Goal: Navigation & Orientation: Understand site structure

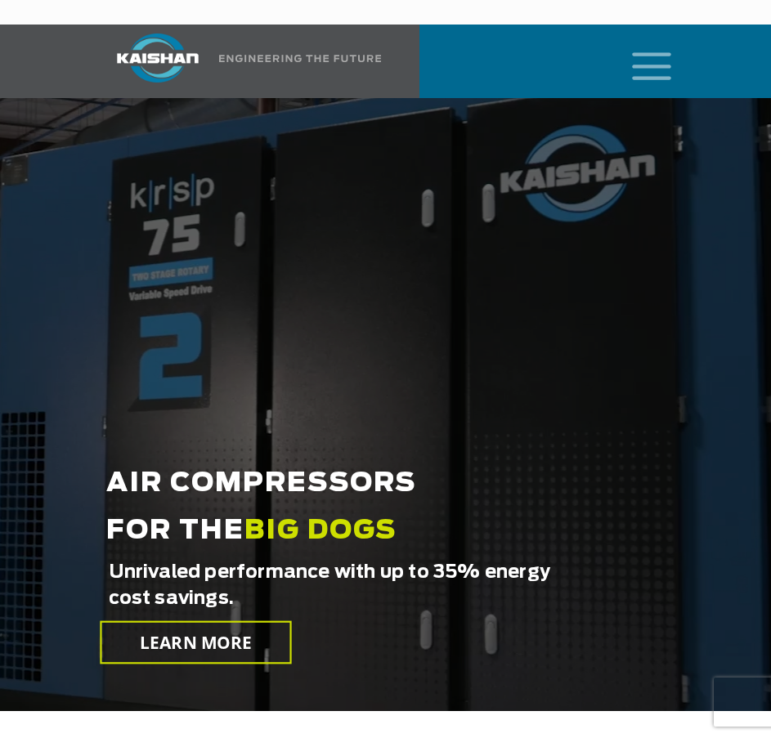
click at [640, 47] on icon "mobile menu" at bounding box center [652, 64] width 52 height 51
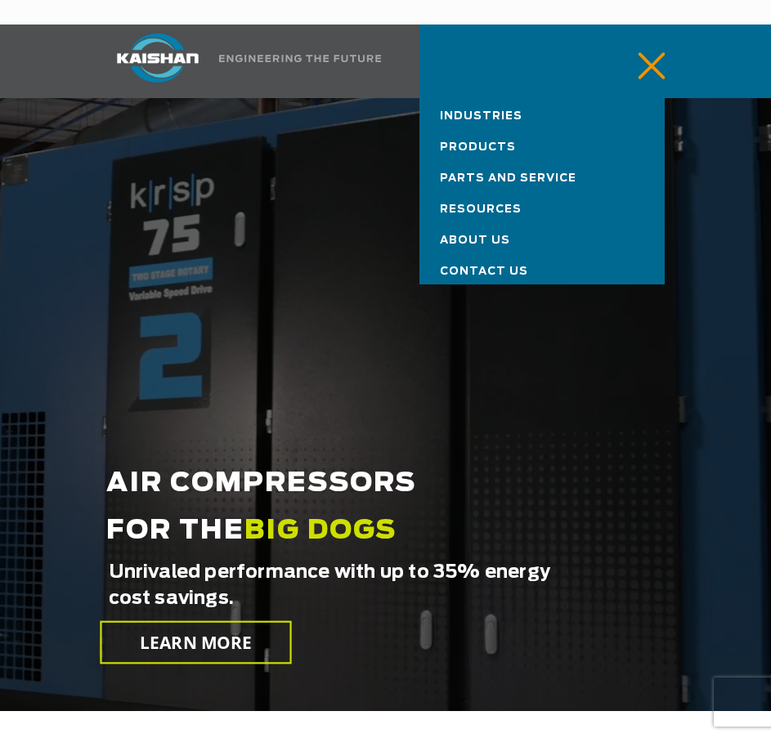
click at [478, 204] on span "Resources" at bounding box center [481, 209] width 82 height 11
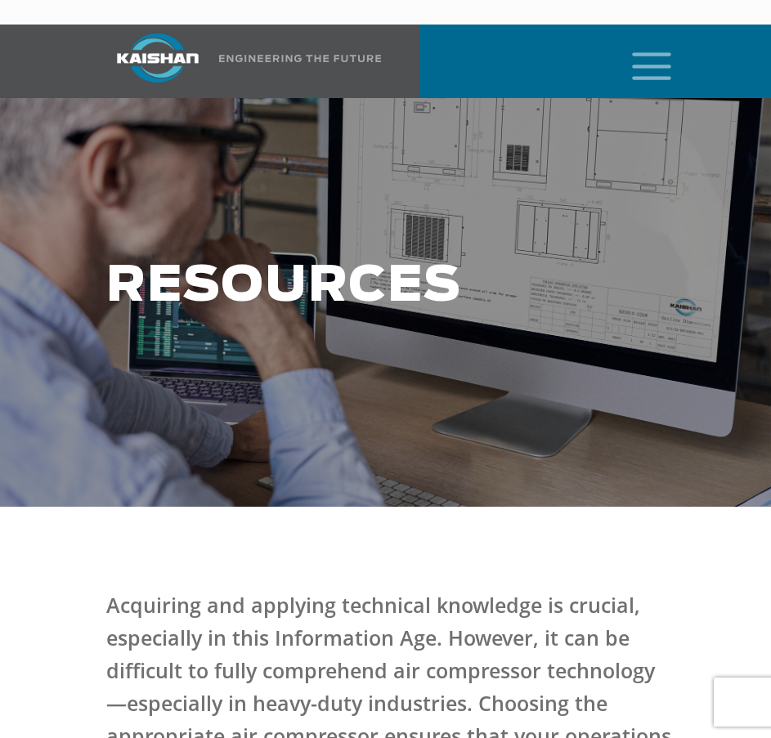
click at [655, 50] on icon "mobile menu" at bounding box center [652, 64] width 52 height 51
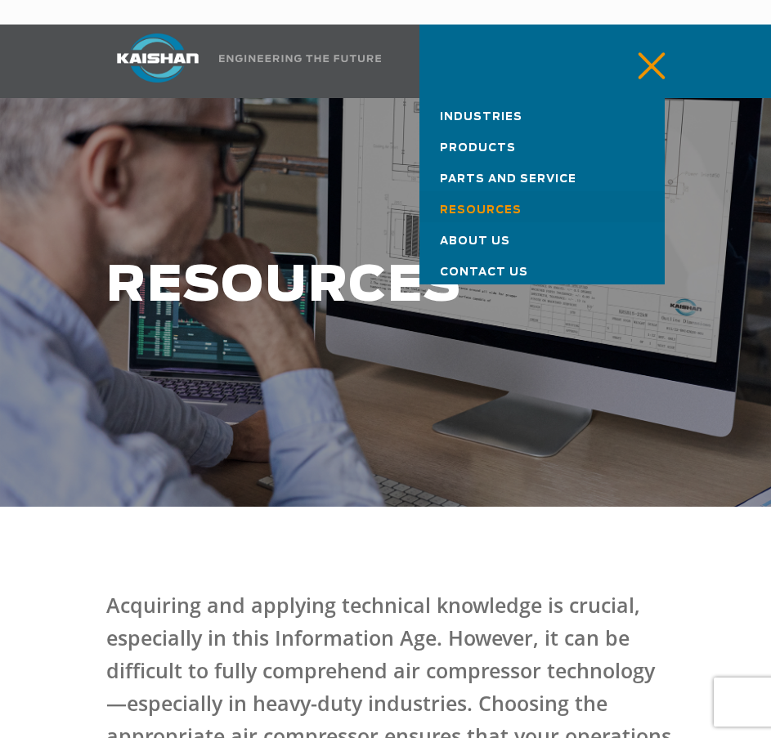
click at [478, 253] on link "Contact Us" at bounding box center [541, 268] width 245 height 31
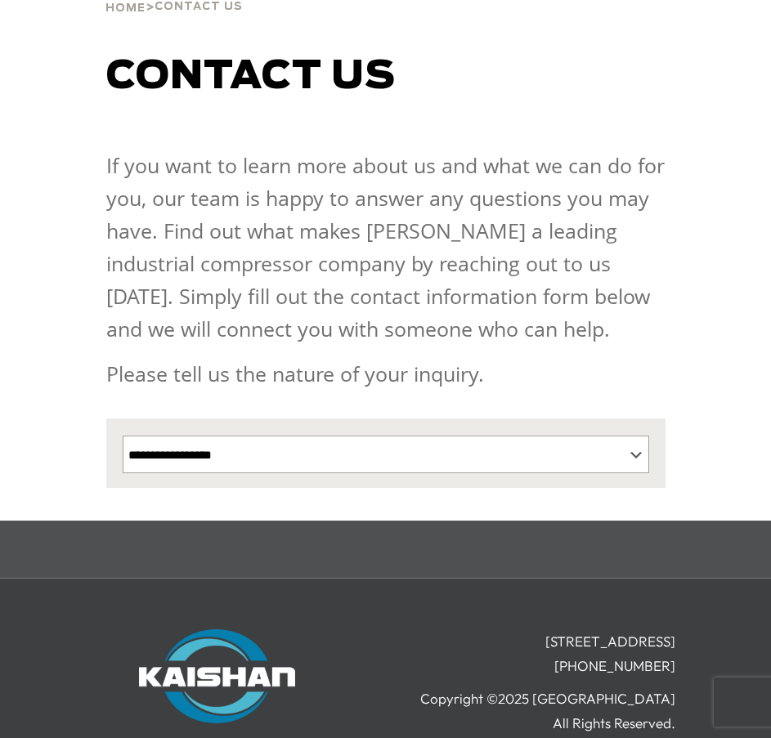
scroll to position [272, 0]
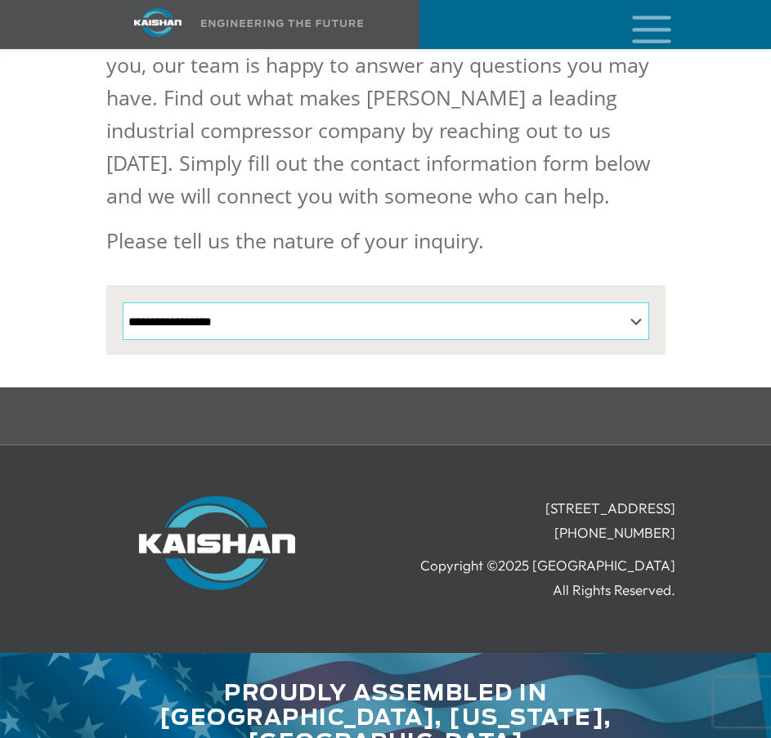
click at [195, 303] on select "**********" at bounding box center [386, 322] width 527 height 38
click at [645, 28] on icon "mobile menu" at bounding box center [652, 27] width 52 height 51
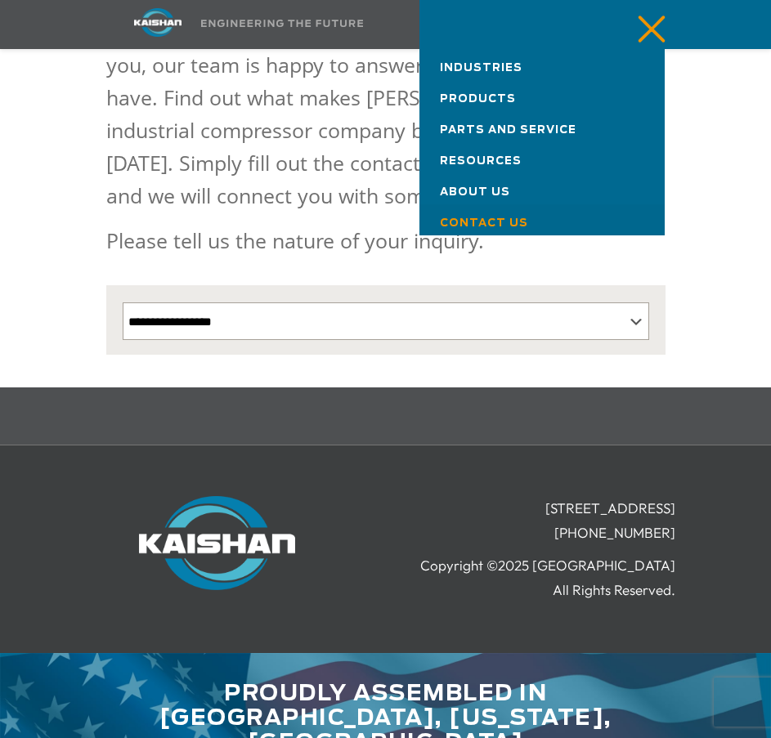
click at [460, 193] on span "About Us" at bounding box center [475, 192] width 70 height 11
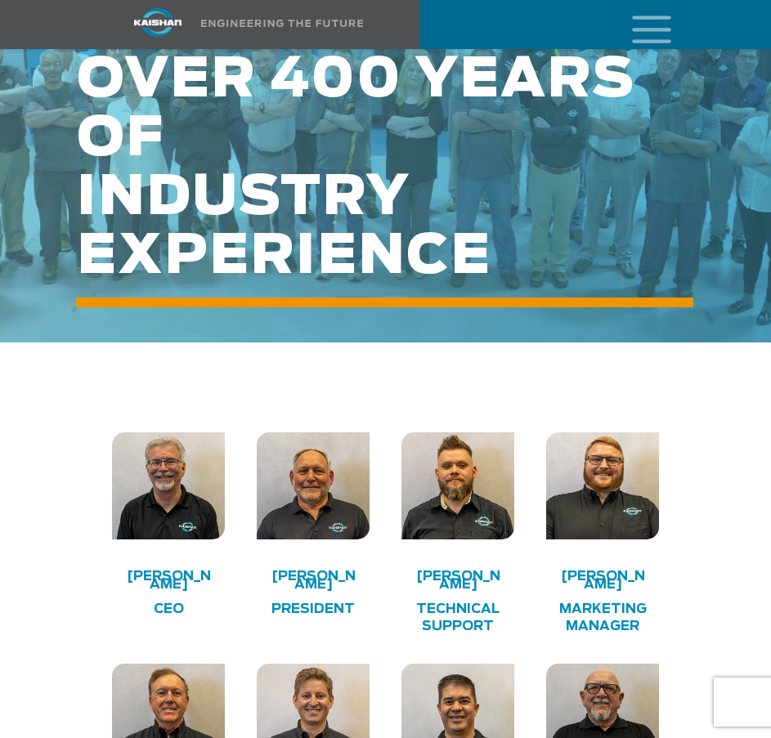
scroll to position [3107, 0]
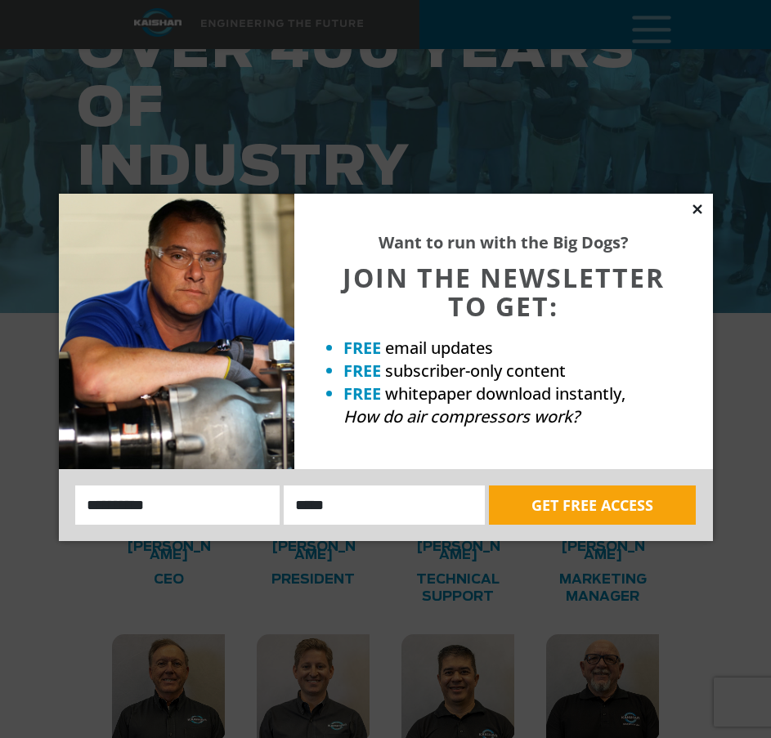
click at [698, 205] on icon at bounding box center [697, 209] width 15 height 15
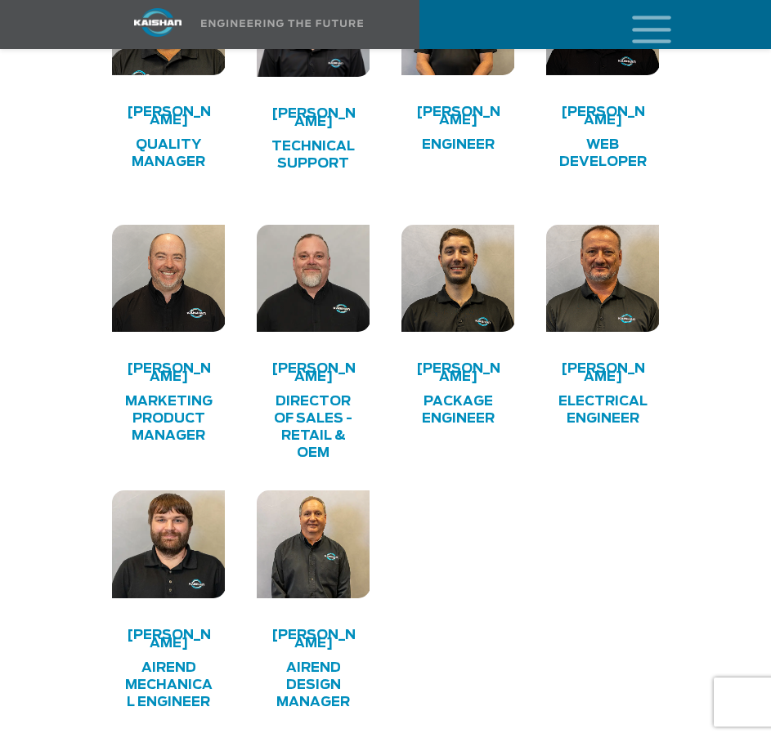
scroll to position [4661, 0]
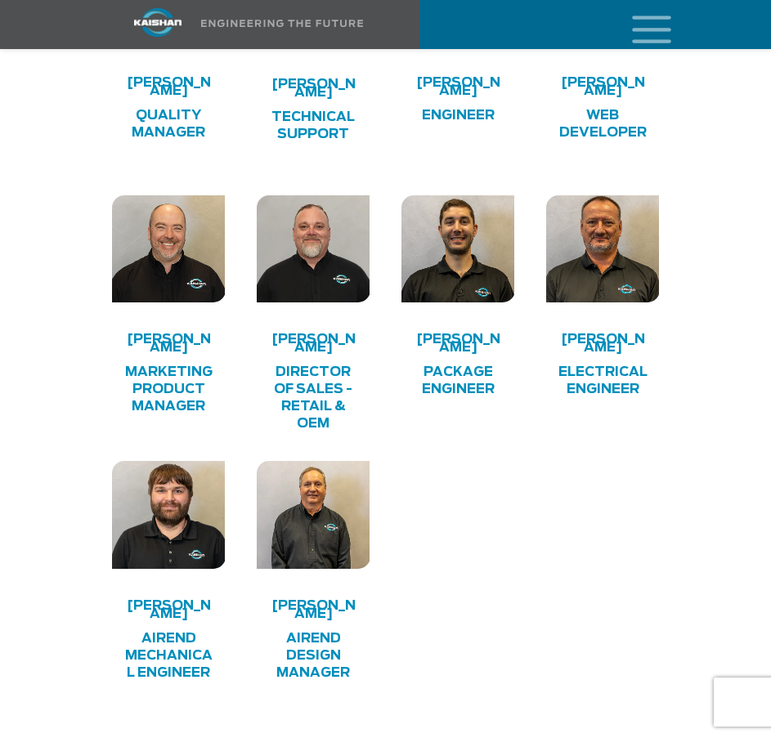
click at [318, 602] on h4 "Paul Blake" at bounding box center [312, 610] width 91 height 16
click at [321, 630] on h4 "Airend Design Manager" at bounding box center [312, 656] width 91 height 52
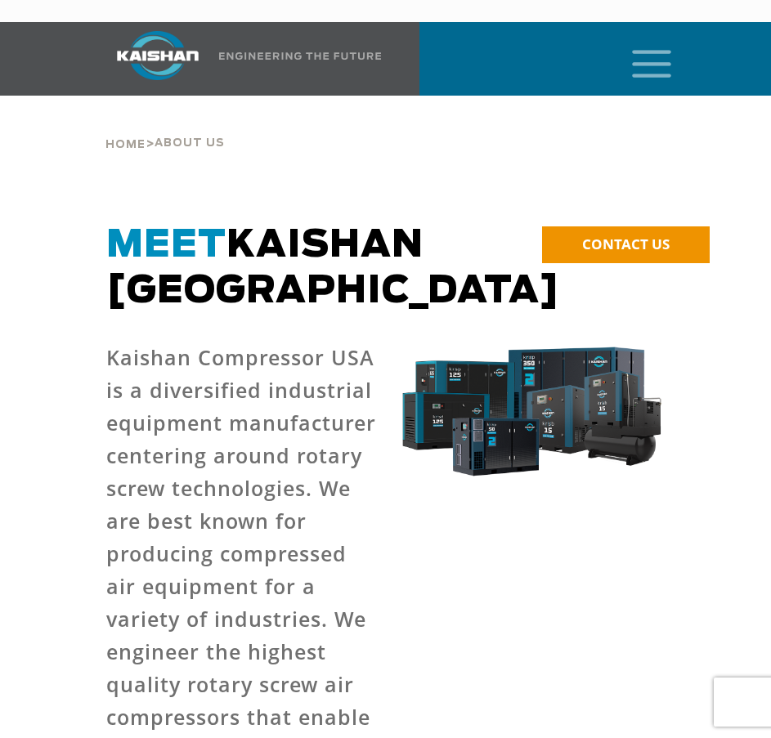
scroll to position [0, 0]
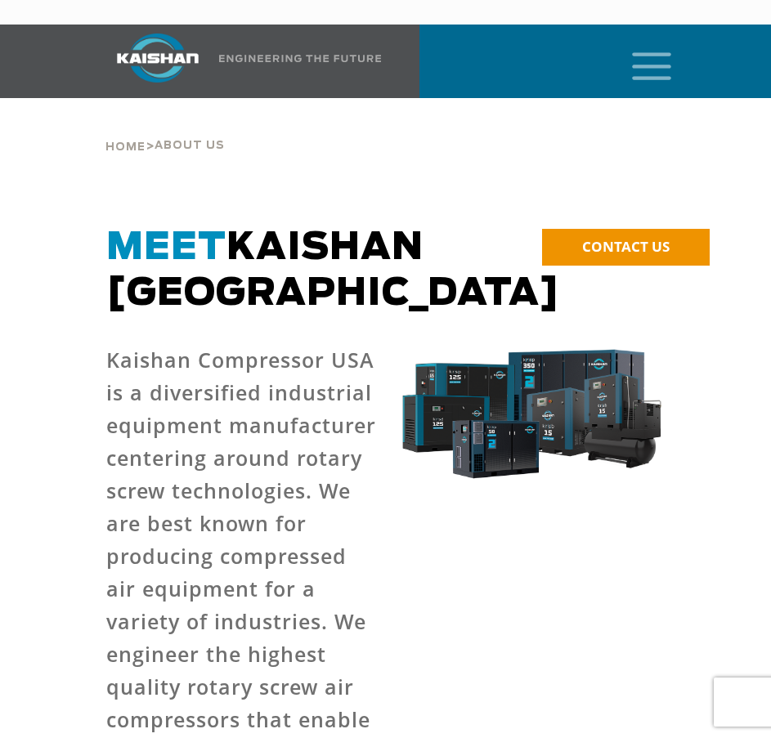
click at [658, 51] on icon "mobile menu" at bounding box center [652, 64] width 52 height 51
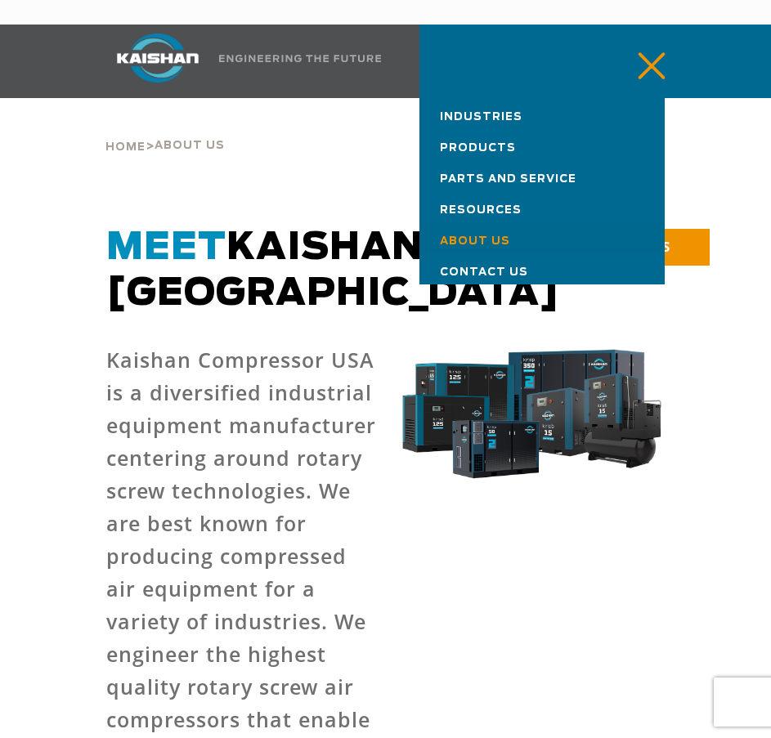
click at [483, 160] on link "Parts and Service" at bounding box center [541, 175] width 245 height 31
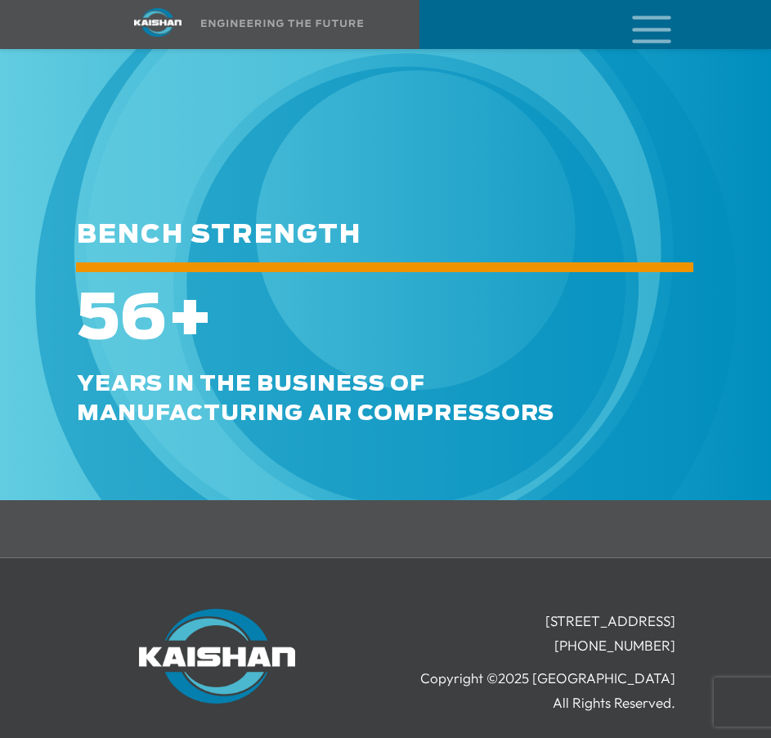
scroll to position [2698, 0]
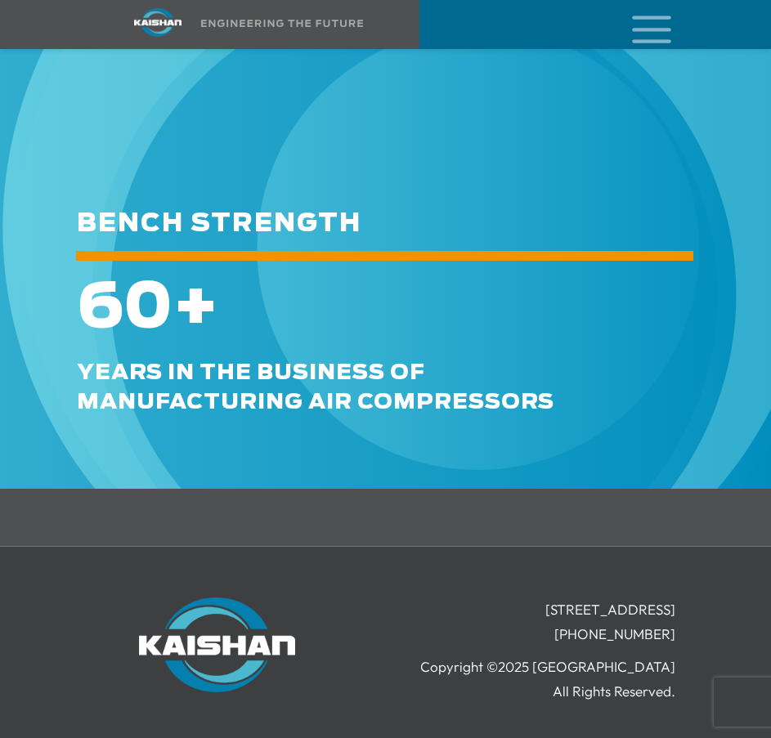
click at [665, 20] on icon "mobile menu" at bounding box center [652, 27] width 52 height 51
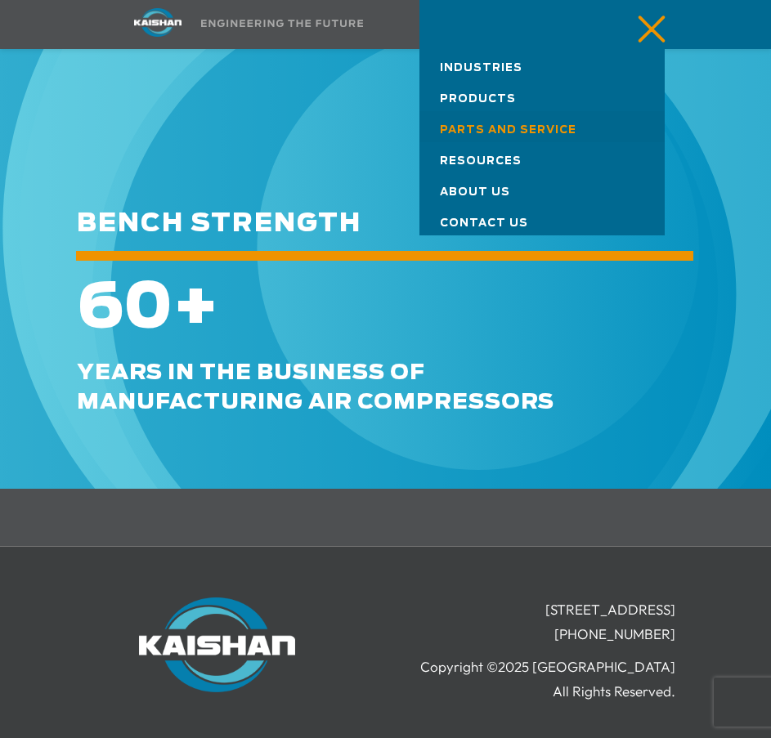
click at [468, 98] on span "Products" at bounding box center [478, 99] width 76 height 11
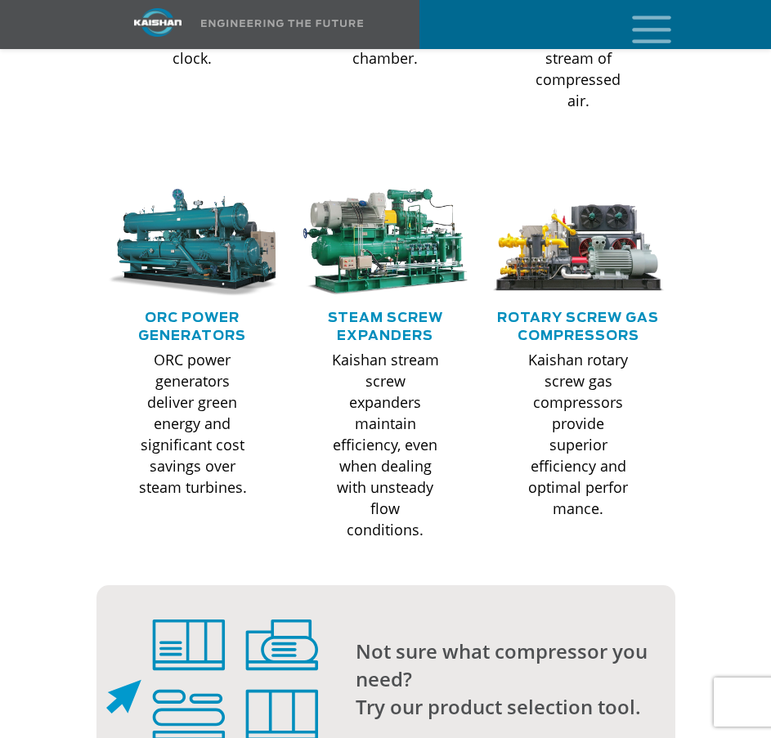
scroll to position [1226, 0]
